Goal: Information Seeking & Learning: Learn about a topic

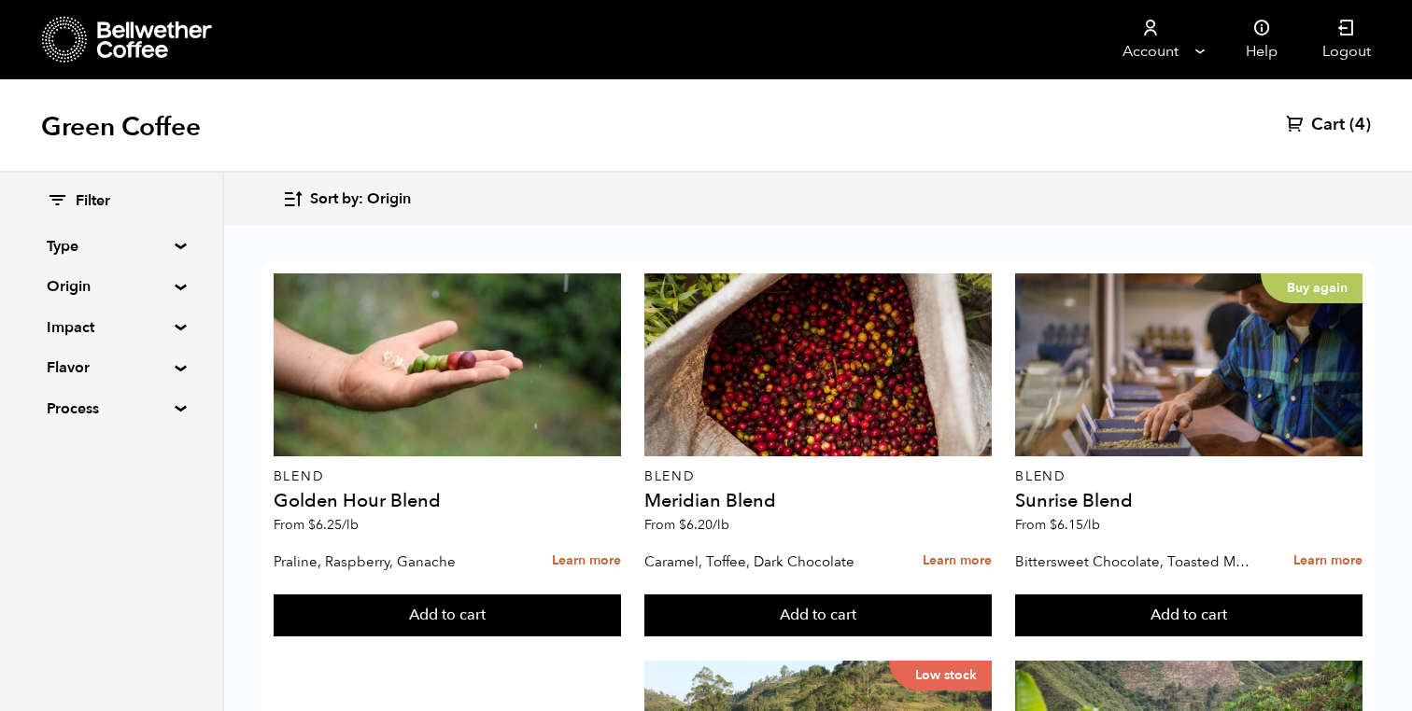
scroll to position [51, 0]
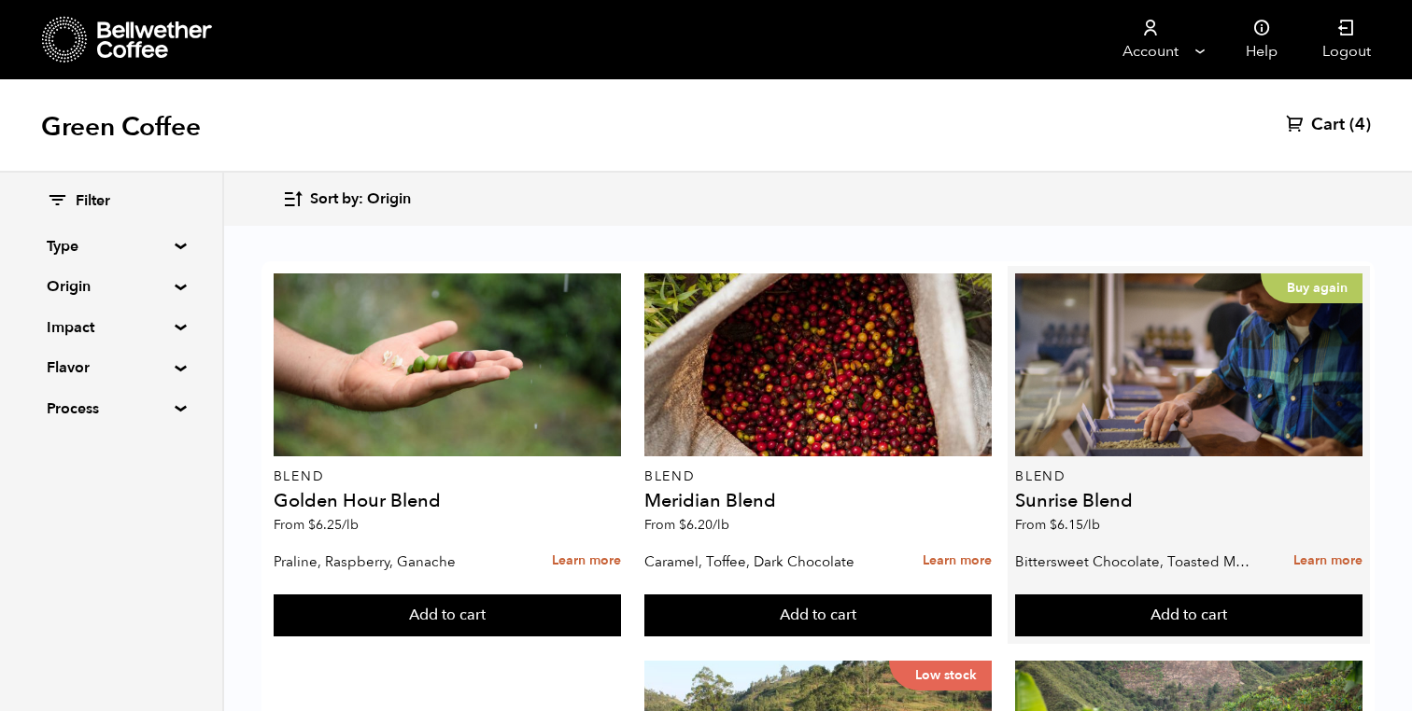
click at [1051, 492] on h4 "Sunrise Blend" at bounding box center [1188, 501] width 347 height 19
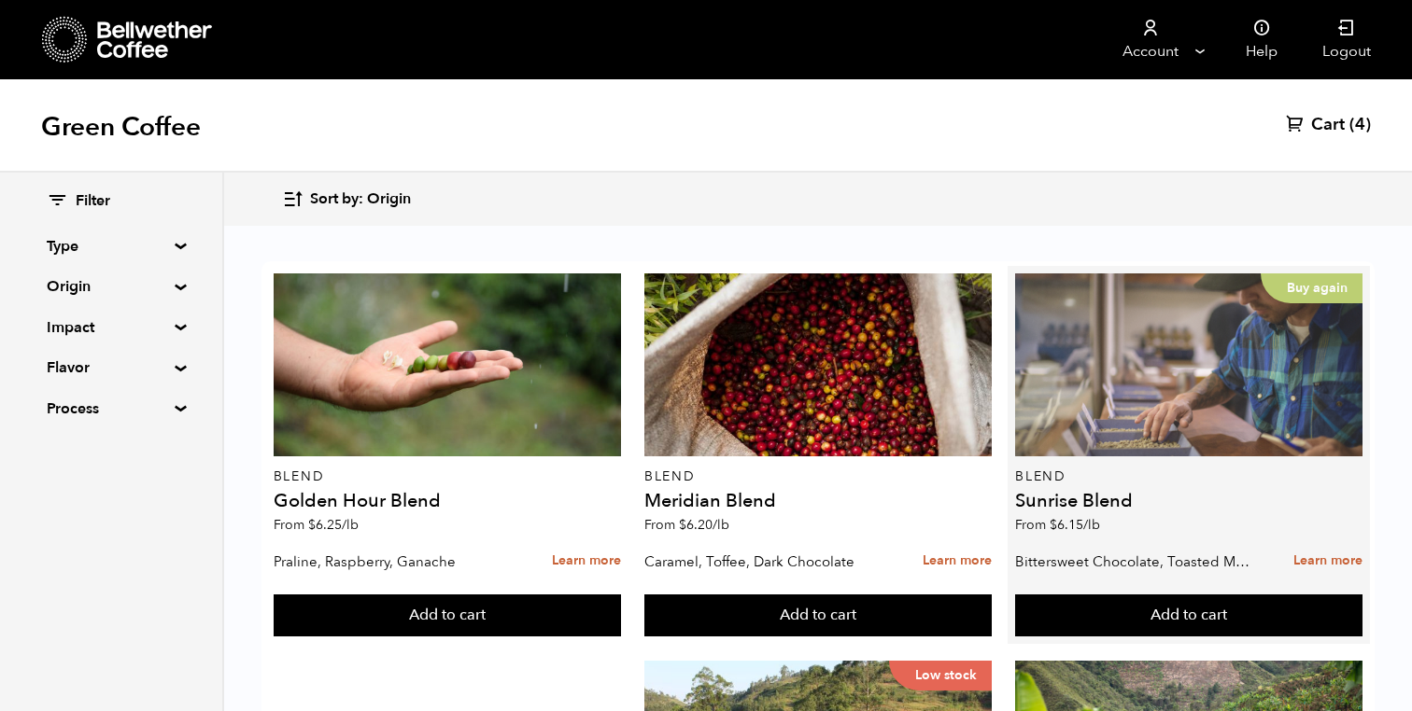
click at [1073, 366] on div "Buy again" at bounding box center [1188, 365] width 347 height 183
click at [1108, 330] on div "Buy again" at bounding box center [1188, 365] width 347 height 183
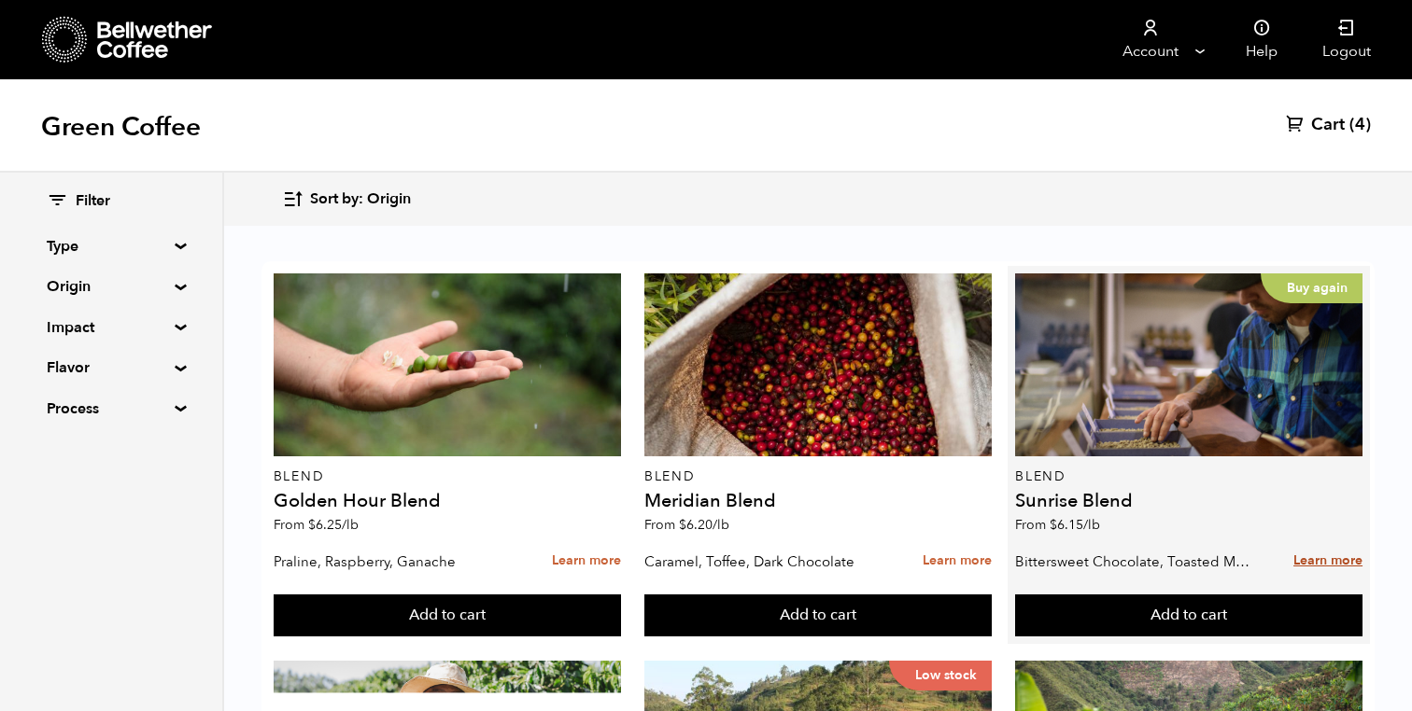
click at [1334, 541] on link "Learn more" at bounding box center [1327, 561] width 69 height 40
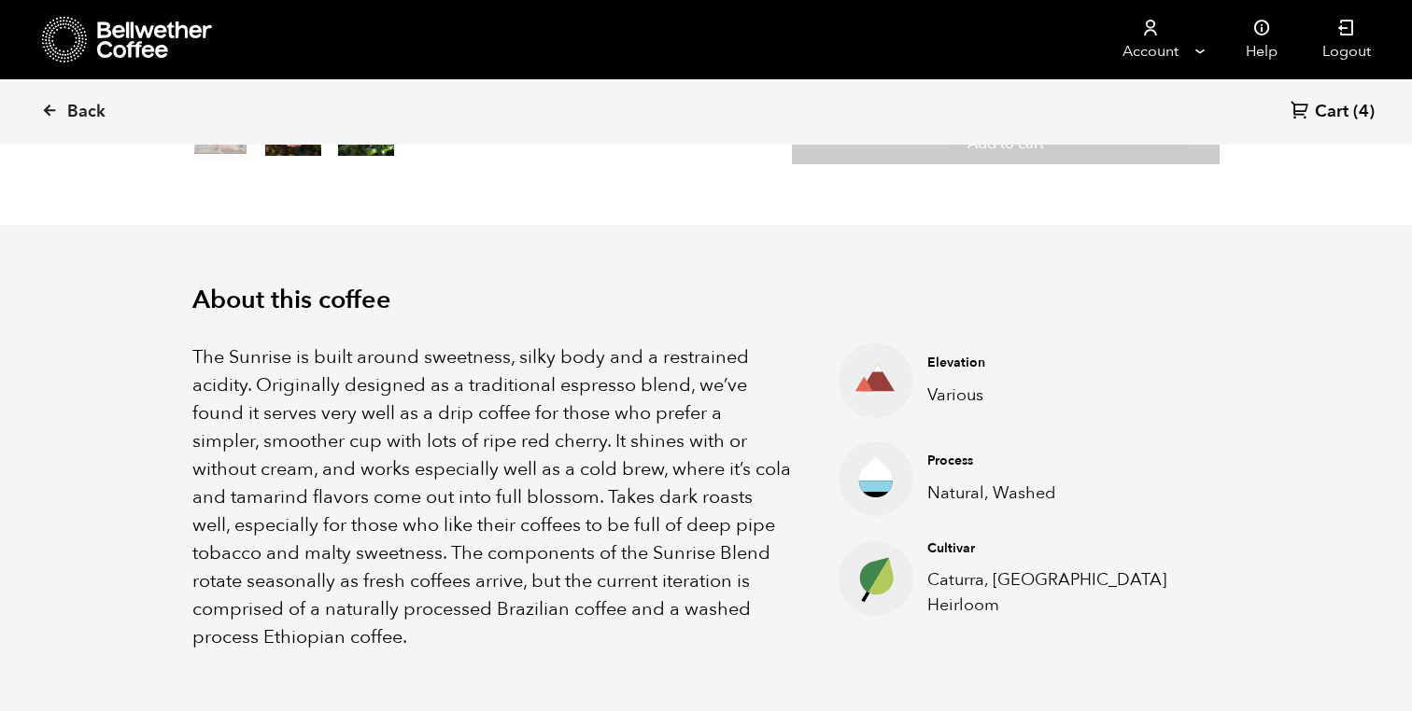
scroll to position [478, 0]
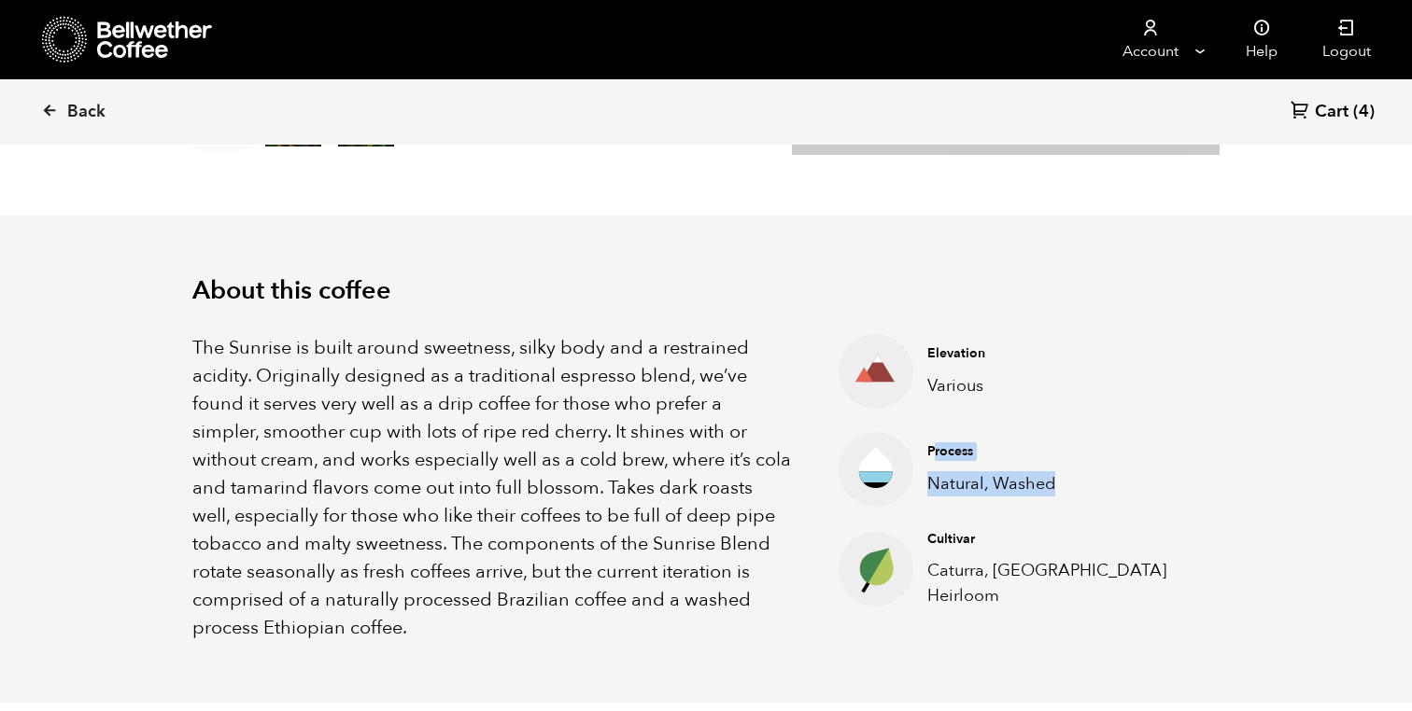
drag, startPoint x: 932, startPoint y: 455, endPoint x: 1075, endPoint y: 487, distance: 147.4
click at [1075, 487] on div "Process Natural, Washed" at bounding box center [1058, 468] width 291 height 53
click at [1075, 487] on p "Natural, Washed" at bounding box center [1058, 483] width 263 height 25
drag, startPoint x: 1075, startPoint y: 487, endPoint x: 936, endPoint y: 456, distance: 142.7
click at [936, 456] on div "Process Natural, Washed" at bounding box center [1058, 468] width 291 height 53
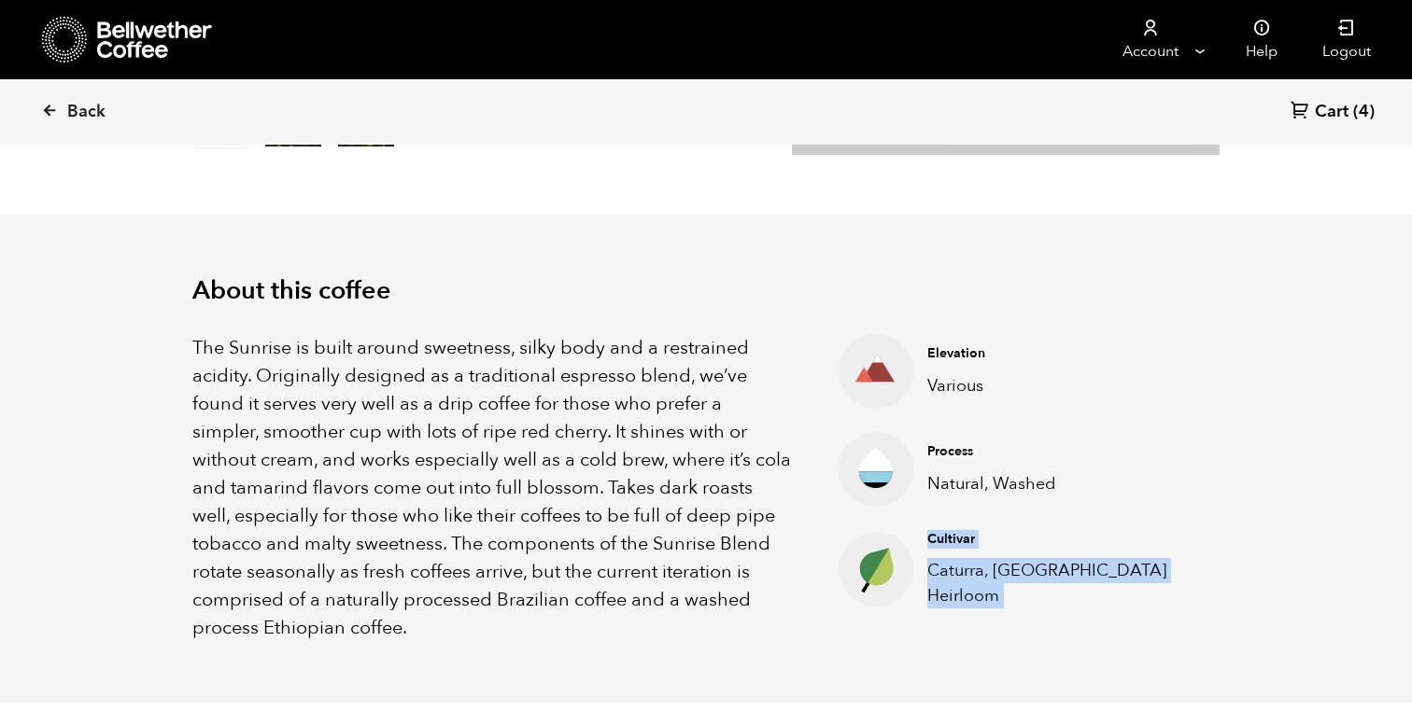
drag, startPoint x: 928, startPoint y: 540, endPoint x: 1006, endPoint y: 590, distance: 93.2
click at [1007, 590] on div "Cultivar Caturra, Ethiopia Heirloom" at bounding box center [1058, 569] width 291 height 78
copy div "Cultivar Caturra, Ethiopia Heirloom"
click at [65, 106] on link "Back" at bounding box center [99, 111] width 116 height 63
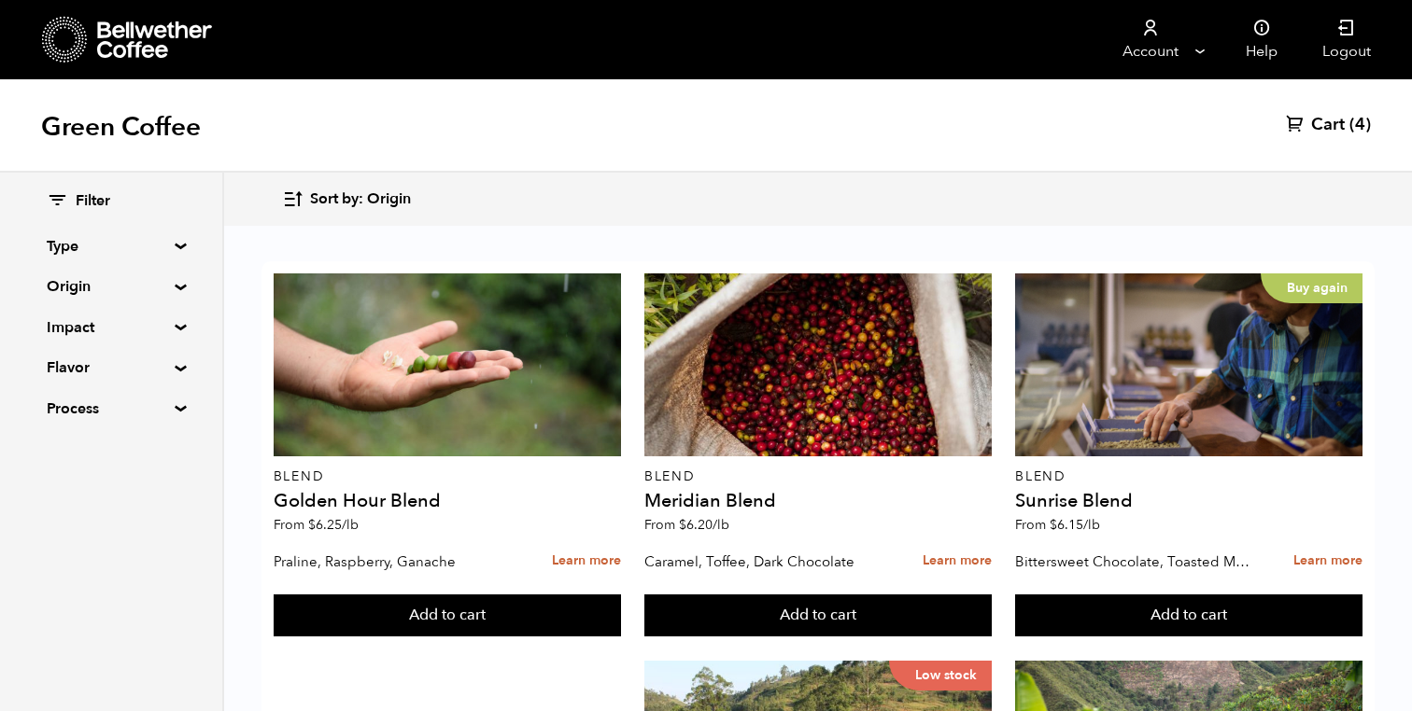
scroll to position [160, 0]
click at [130, 277] on summary "Origin" at bounding box center [111, 286] width 129 height 22
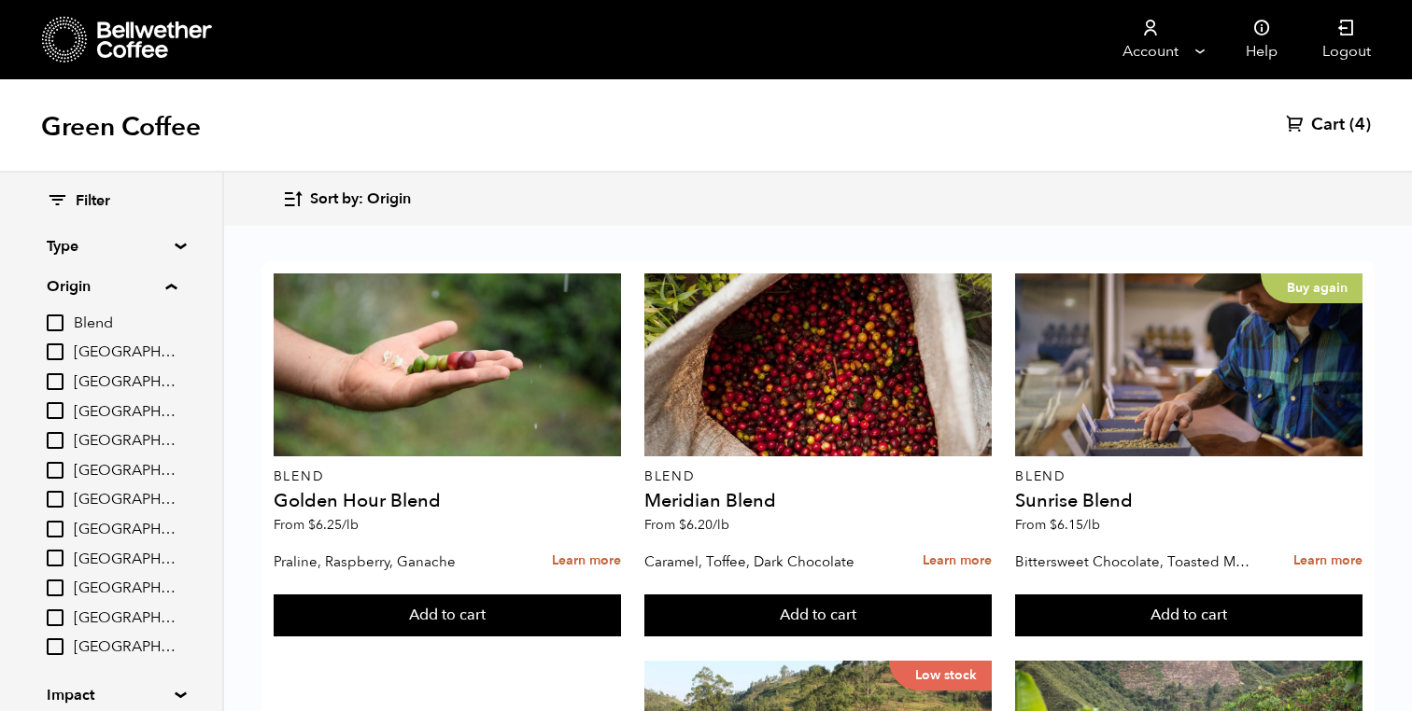
click at [137, 538] on span "[GEOGRAPHIC_DATA]" at bounding box center [125, 530] width 103 height 21
click at [0, 0] on input "[GEOGRAPHIC_DATA]" at bounding box center [0, 0] width 0 height 0
checkbox input "true"
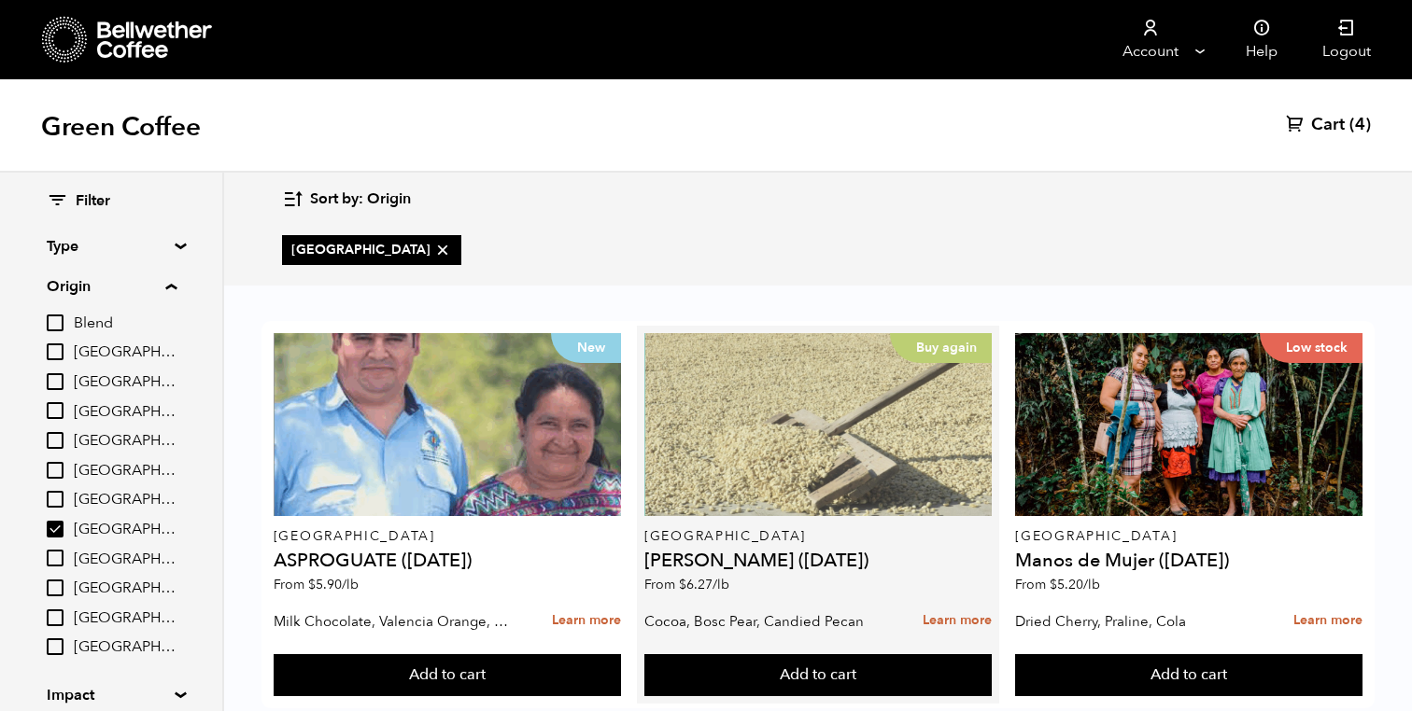
scroll to position [44, 0]
click at [851, 386] on div "Buy again" at bounding box center [817, 424] width 347 height 183
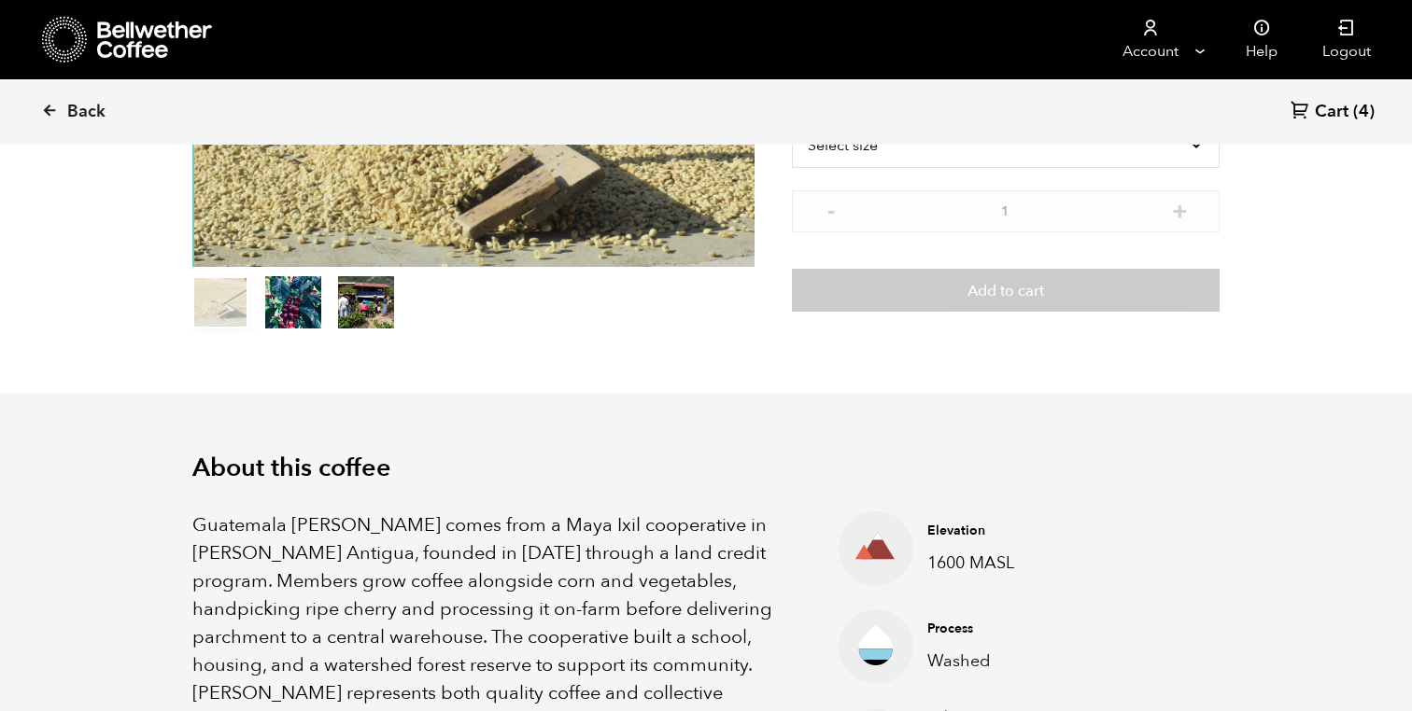
scroll to position [598, 0]
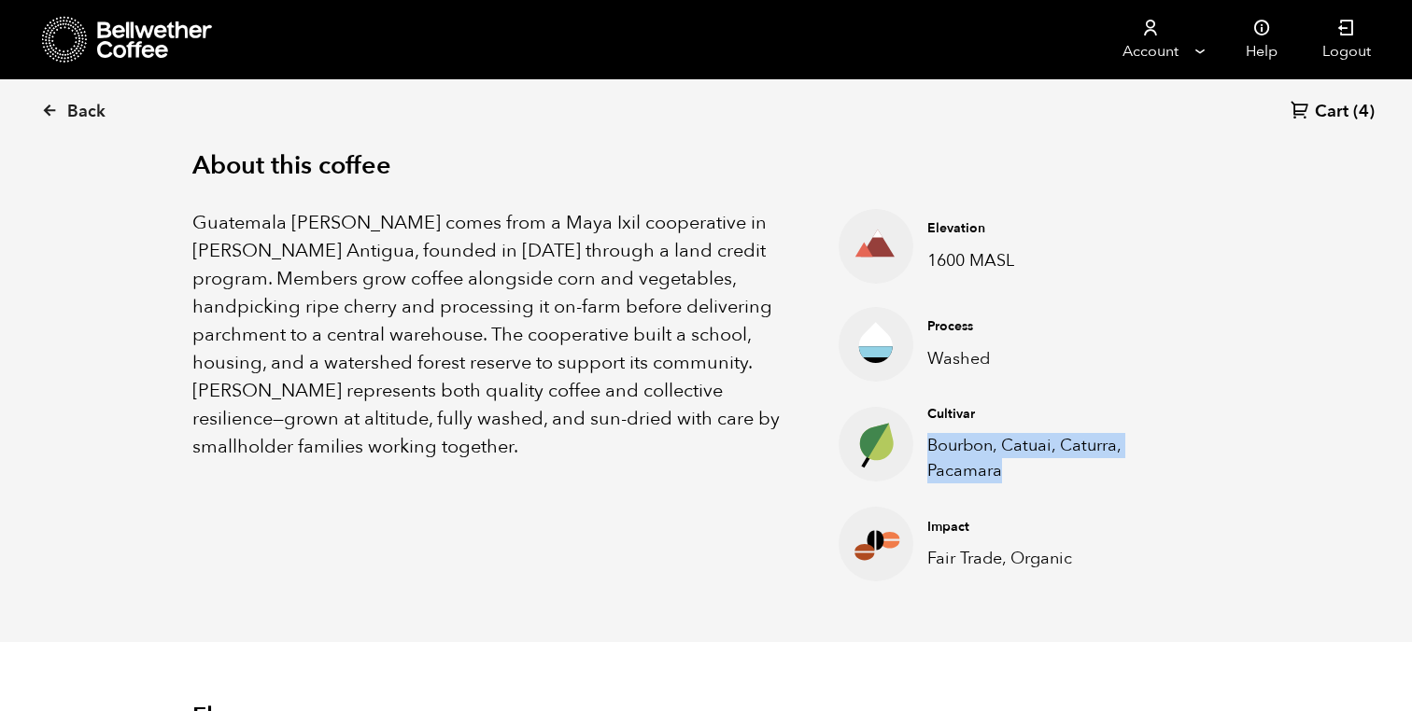
drag, startPoint x: 997, startPoint y: 472, endPoint x: 926, endPoint y: 457, distance: 72.7
click at [927, 455] on p "Bourbon, Catuai, Caturra, Pacamara" at bounding box center [1056, 458] width 258 height 50
copy p "Bourbon, Catuai, Caturra, Pacamara"
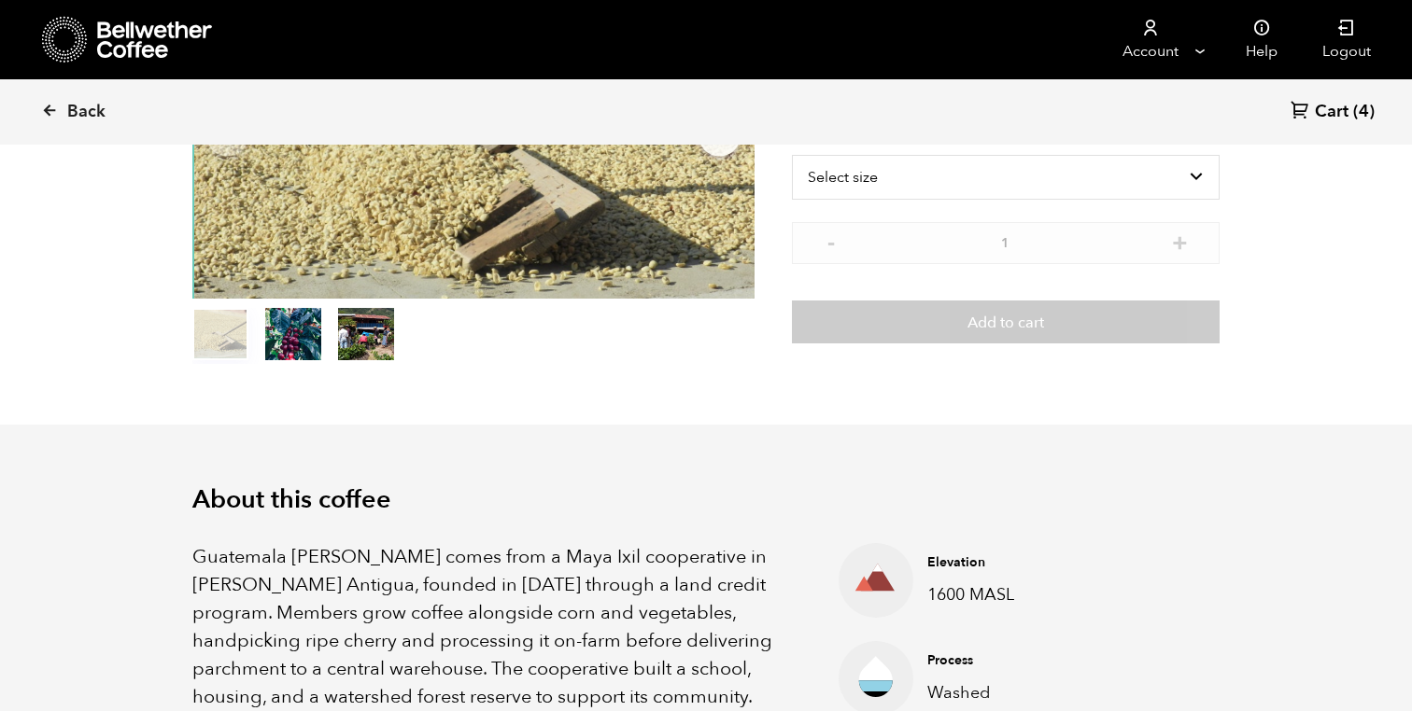
scroll to position [0, 0]
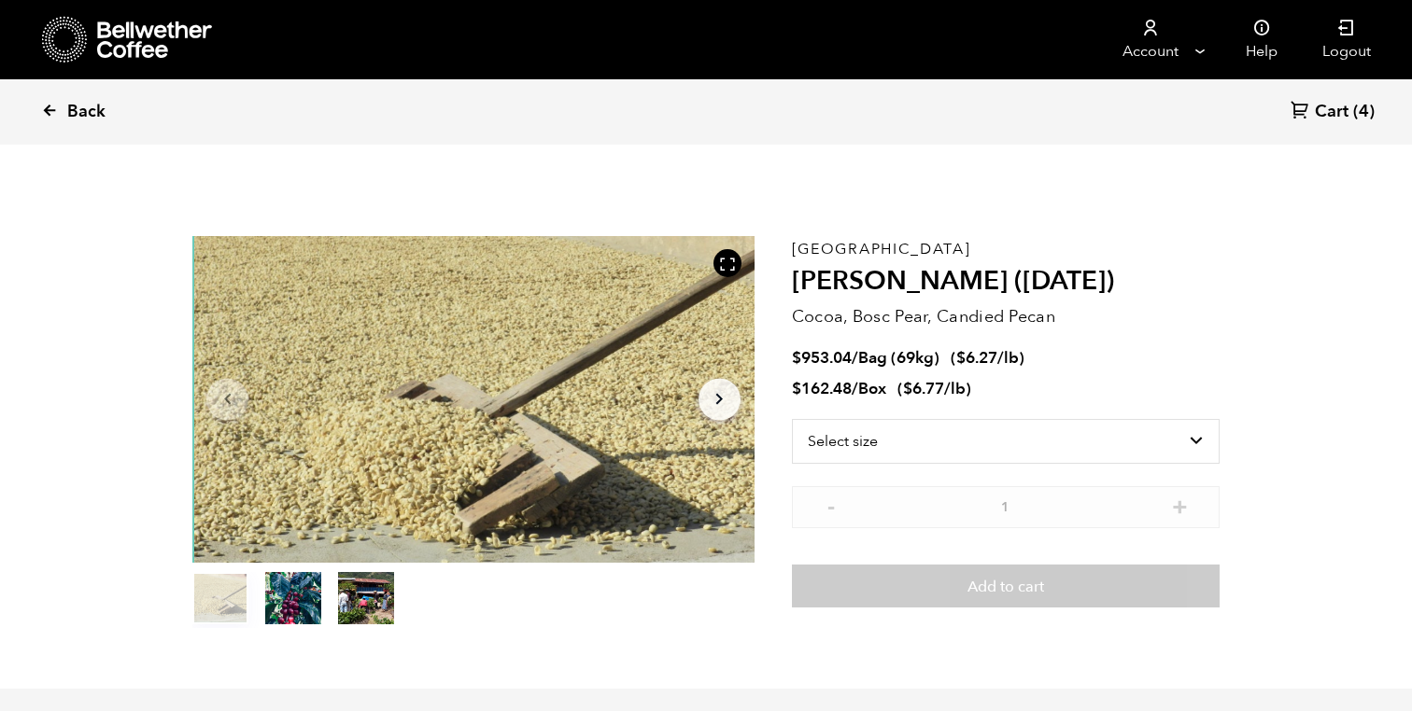
click at [49, 116] on icon at bounding box center [49, 110] width 17 height 17
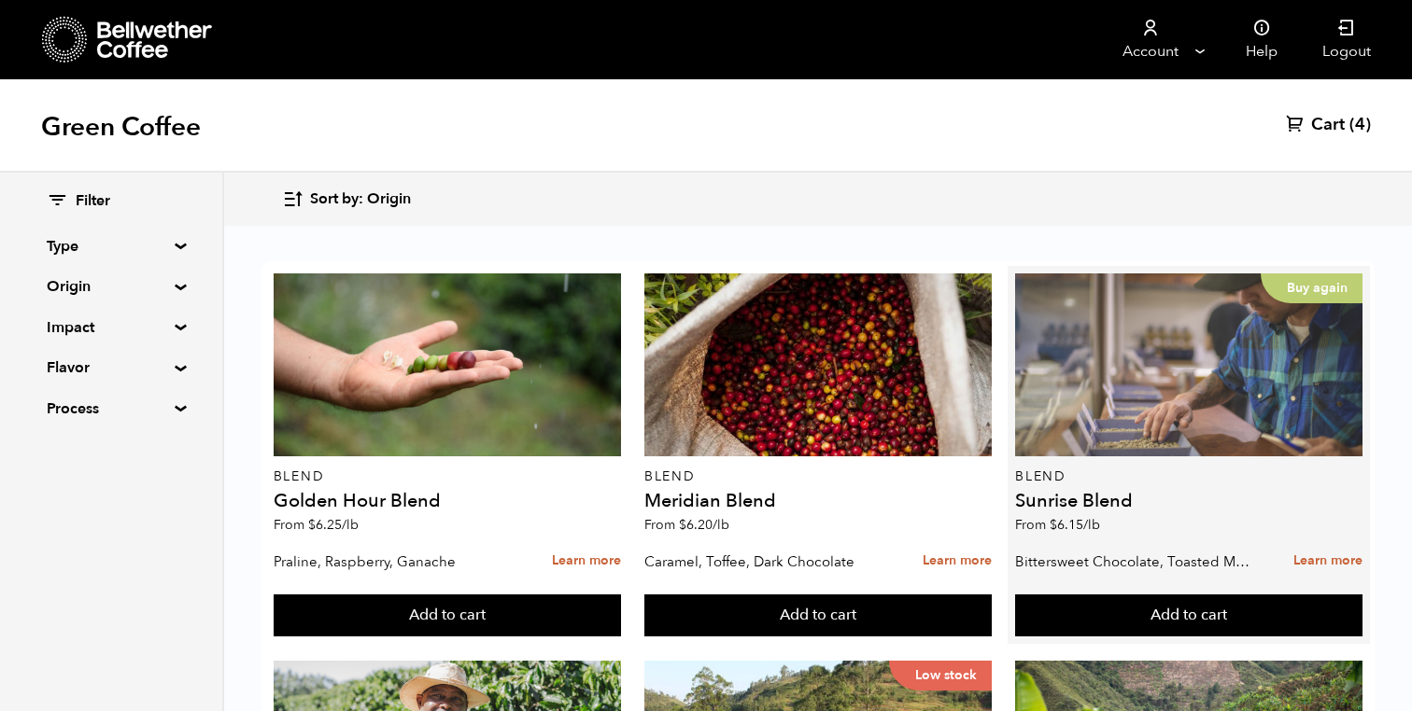
click at [1095, 378] on div "Buy again" at bounding box center [1188, 365] width 347 height 183
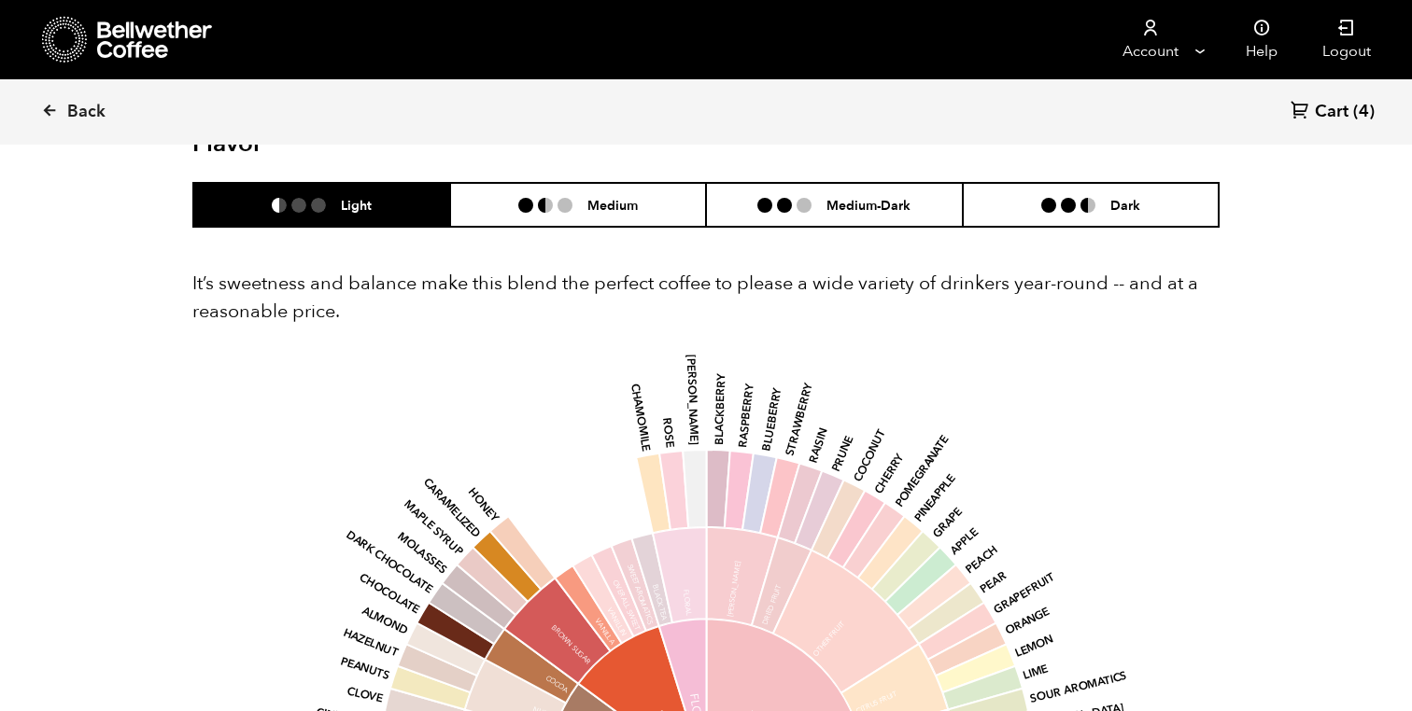
scroll to position [1004, 0]
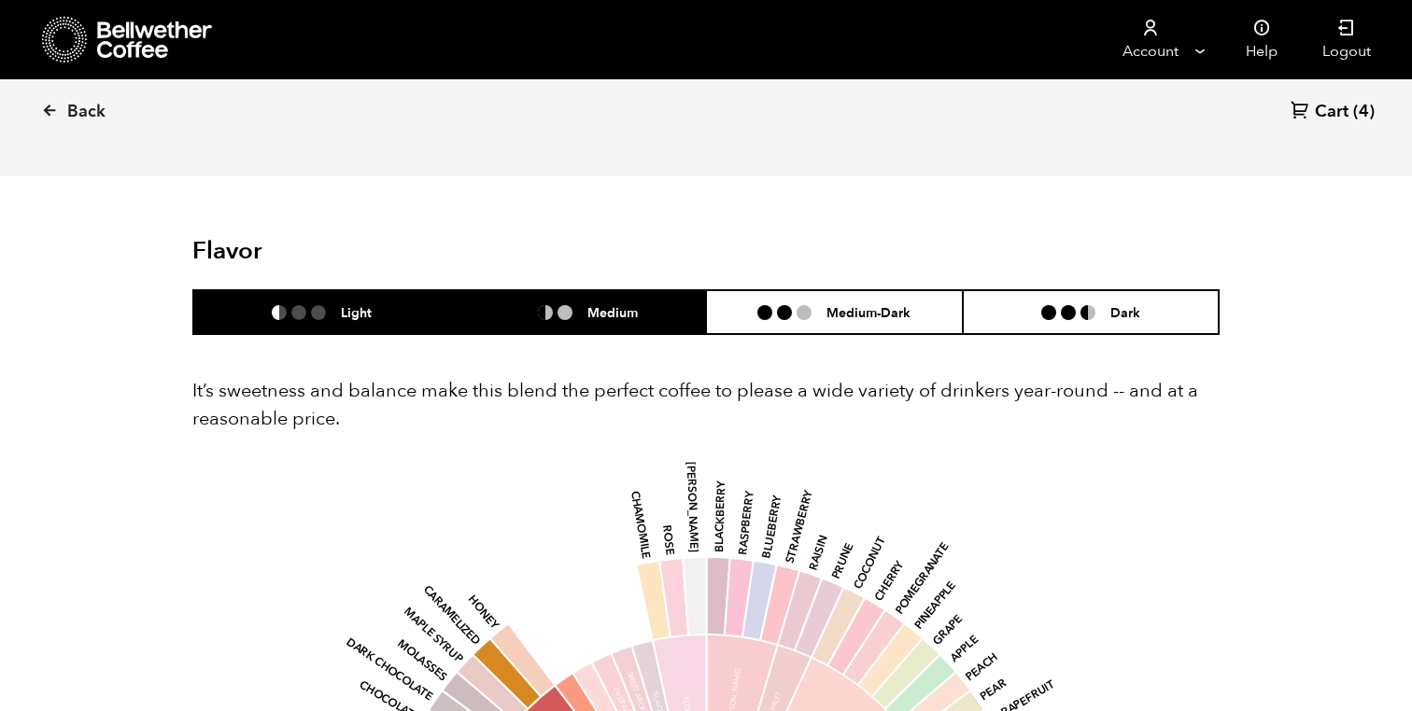
click at [612, 320] on h6 "Medium" at bounding box center [612, 312] width 50 height 16
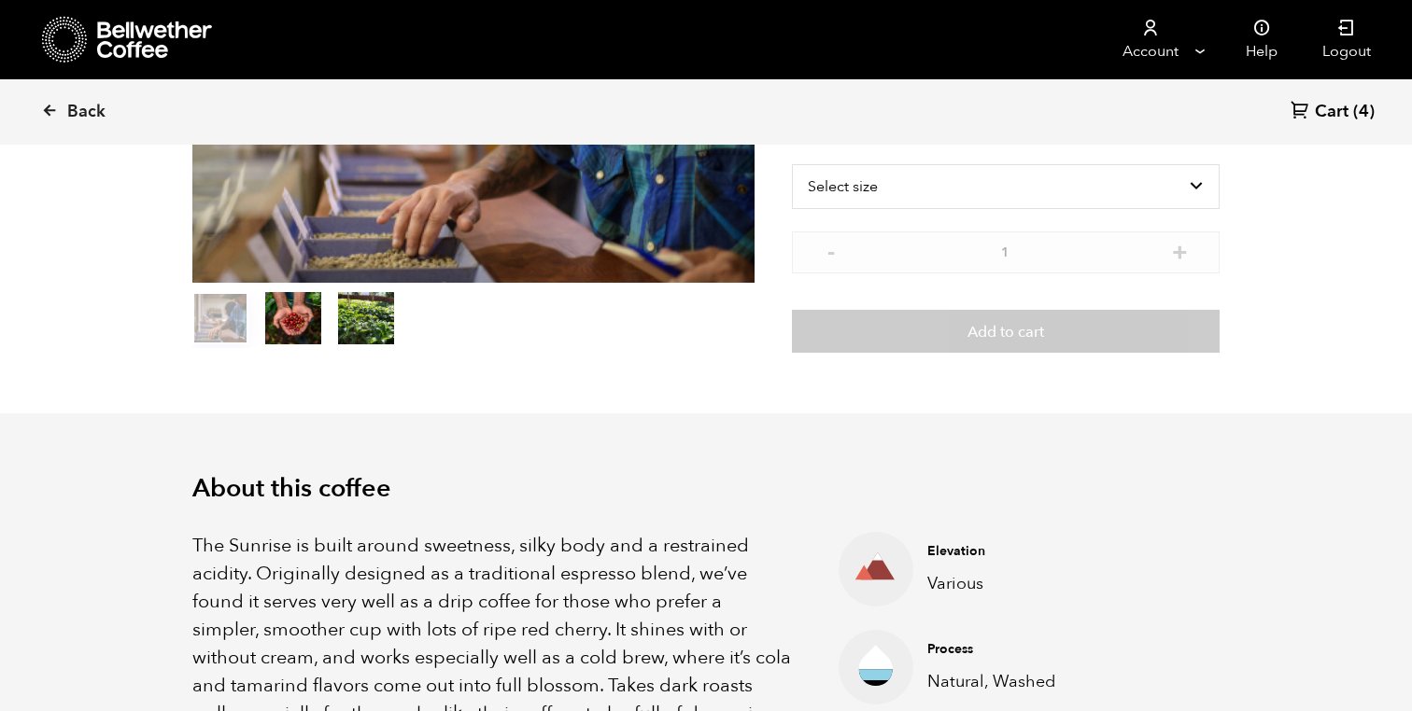
scroll to position [282, 0]
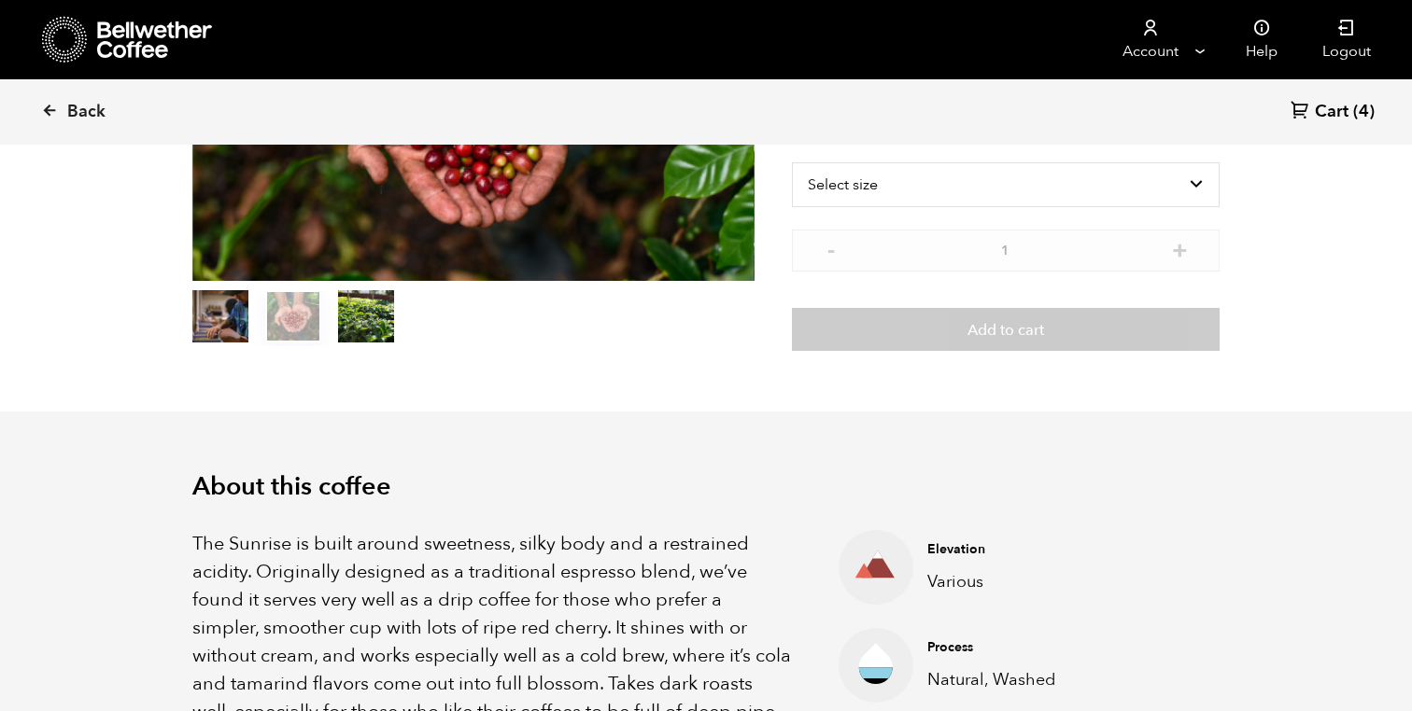
click at [285, 318] on button "item 1" at bounding box center [293, 320] width 56 height 52
click at [376, 319] on button "item 2" at bounding box center [366, 320] width 56 height 52
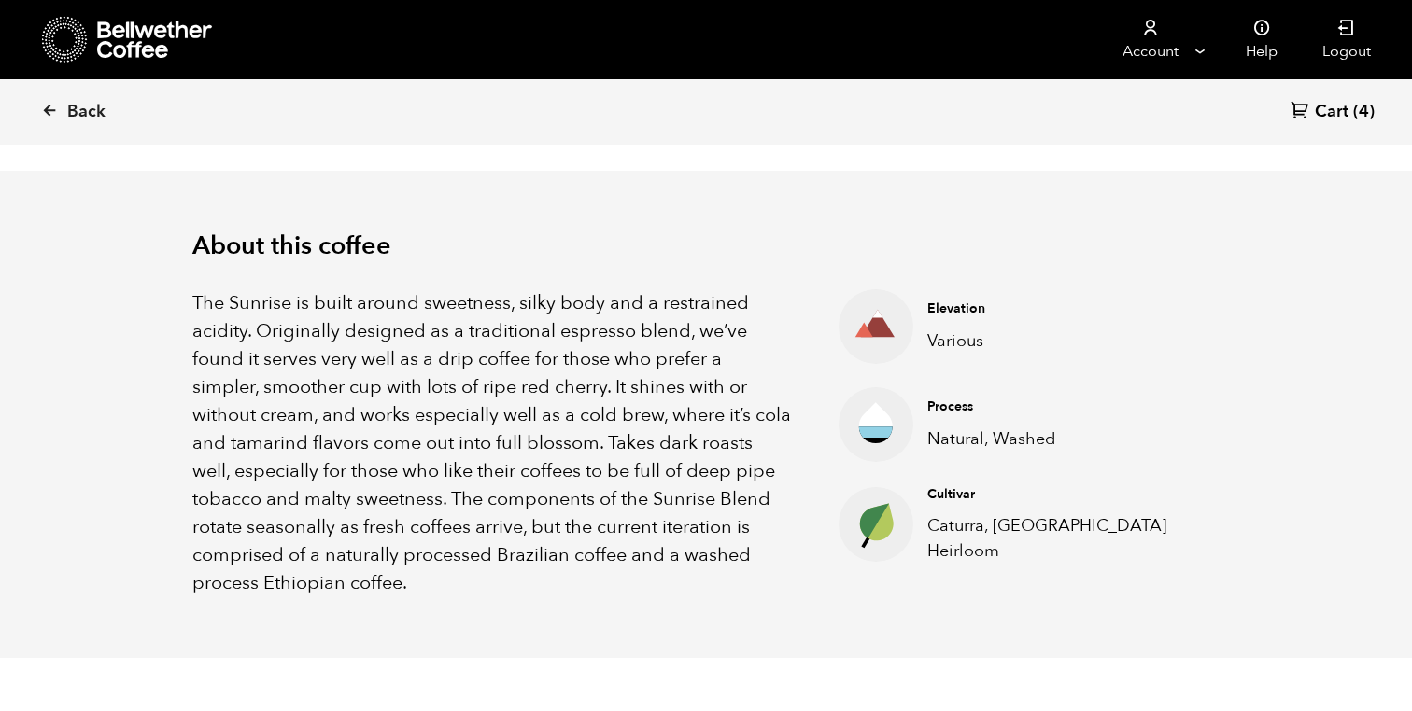
scroll to position [0, 0]
